Goal: Transaction & Acquisition: Subscribe to service/newsletter

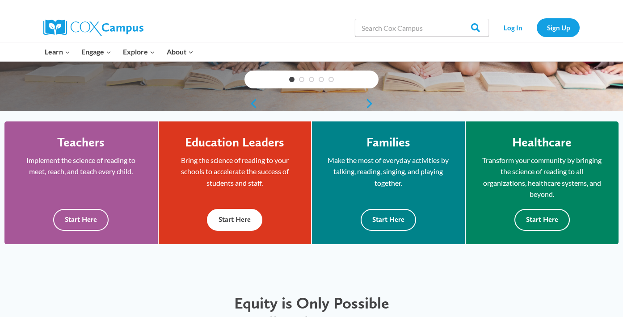
scroll to position [198, 0]
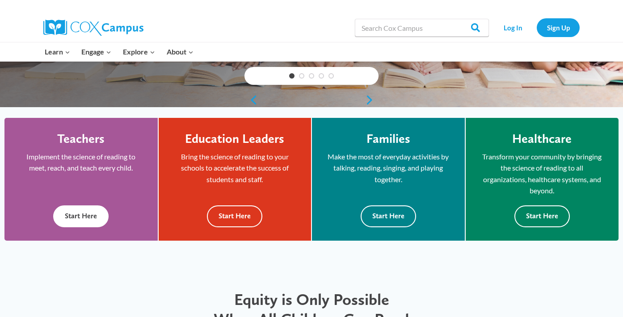
click at [92, 212] on button "Start Here" at bounding box center [80, 217] width 55 height 22
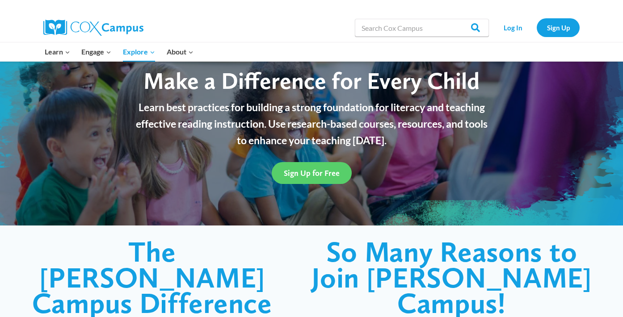
scroll to position [58, 0]
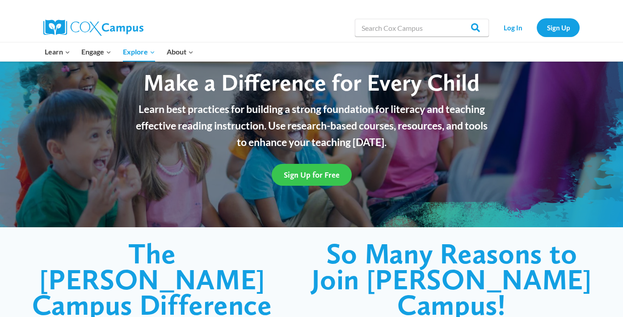
click at [307, 167] on link "Sign Up for Free" at bounding box center [312, 175] width 80 height 22
click at [324, 173] on span "Sign Up for Free" at bounding box center [312, 174] width 56 height 9
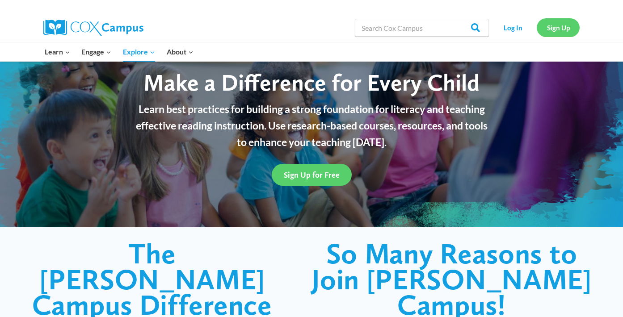
click at [564, 31] on link "Sign Up" at bounding box center [558, 27] width 43 height 18
